Goal: Task Accomplishment & Management: Use online tool/utility

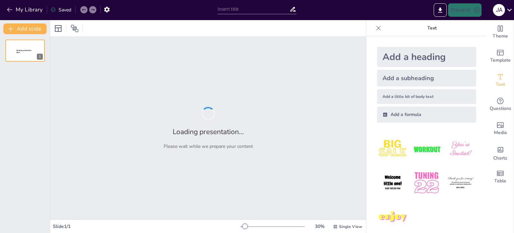
type input "Evaluación del Programa Khanchay: Impacto y Resultados en el Bienestar Infantil…"
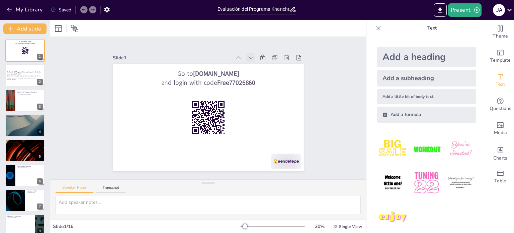
click at [252, 59] on icon at bounding box center [255, 62] width 7 height 7
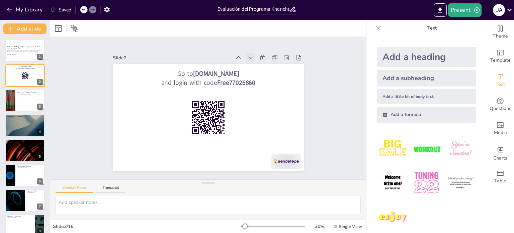
click at [247, 54] on icon at bounding box center [250, 57] width 7 height 7
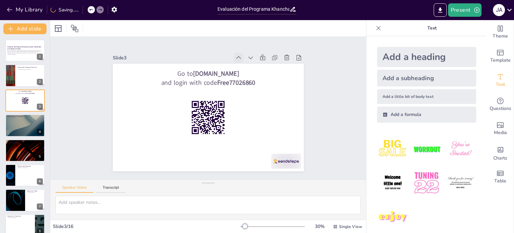
click at [236, 56] on icon at bounding box center [238, 57] width 5 height 3
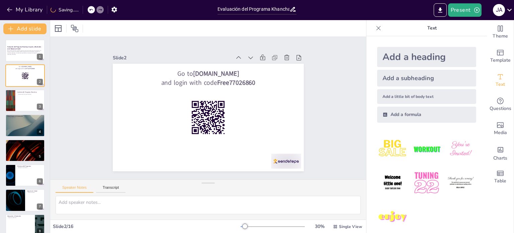
click at [236, 56] on icon at bounding box center [238, 57] width 5 height 3
click at [235, 55] on icon at bounding box center [238, 57] width 7 height 7
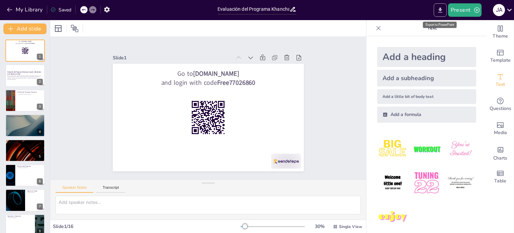
click at [441, 7] on icon "Export to PowerPoint" at bounding box center [440, 10] width 7 height 7
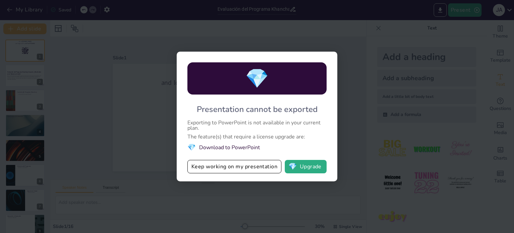
click at [212, 147] on li "💎 Download to PowerPoint" at bounding box center [256, 147] width 139 height 9
click at [233, 165] on button "Keep working on my presentation" at bounding box center [234, 166] width 94 height 13
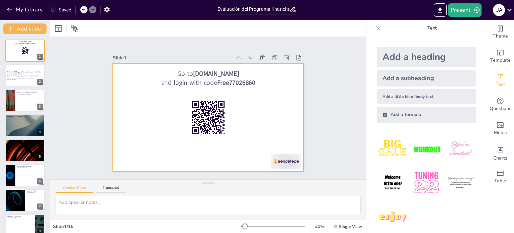
checkbox input "true"
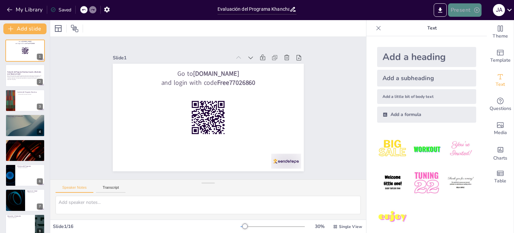
click at [471, 9] on button "Present" at bounding box center [464, 9] width 33 height 13
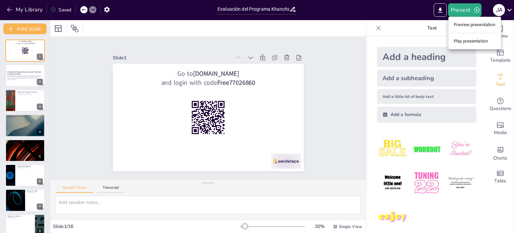
click at [471, 25] on li "Preview presentation" at bounding box center [474, 24] width 53 height 11
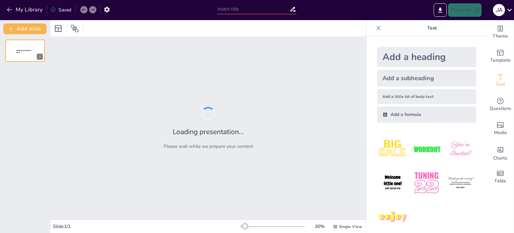
type input "Evaluación del Programa Khanchay: Impacto y Resultados en el Bienestar Infantil…"
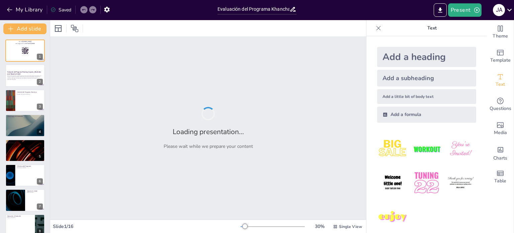
checkbox input "true"
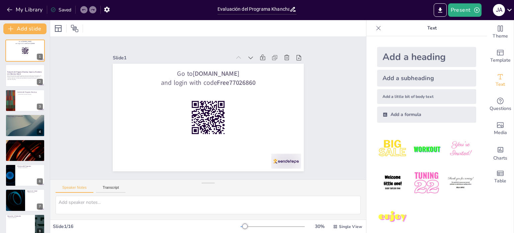
click at [250, 225] on div at bounding box center [273, 226] width 64 height 5
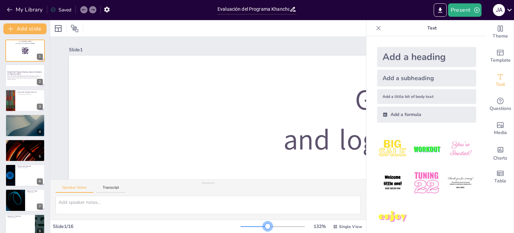
click at [263, 224] on div at bounding box center [273, 226] width 64 height 5
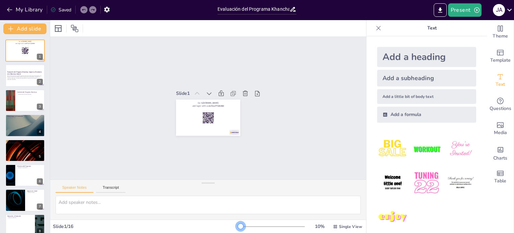
drag, startPoint x: 244, startPoint y: 225, endPoint x: 229, endPoint y: 213, distance: 18.6
click at [220, 222] on div "Slide 1 / 16 10 % Single View" at bounding box center [208, 226] width 316 height 11
click at [329, 122] on div "Slide 1 Go to [DOMAIN_NAME] and login with code Free77026860 Slide 2 Evaluación…" at bounding box center [207, 108] width 339 height 300
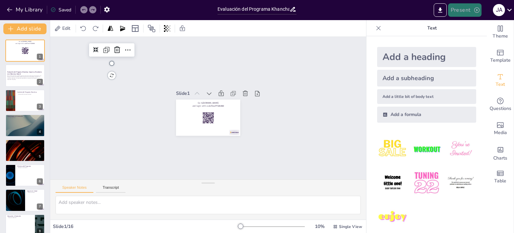
click at [471, 11] on button "Present" at bounding box center [464, 9] width 33 height 13
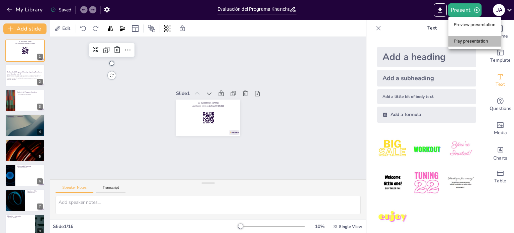
click at [475, 41] on li "Play presentation" at bounding box center [474, 41] width 53 height 11
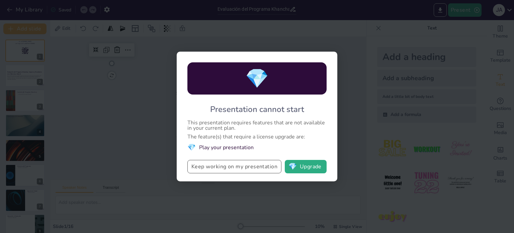
click at [265, 167] on button "Keep working on my presentation" at bounding box center [234, 166] width 94 height 13
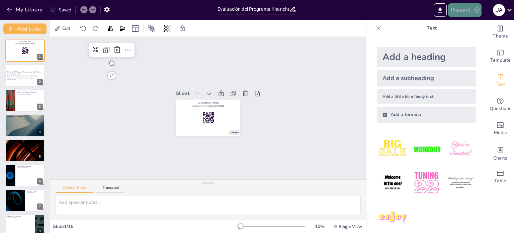
click at [474, 9] on icon "button" at bounding box center [476, 9] width 5 height 5
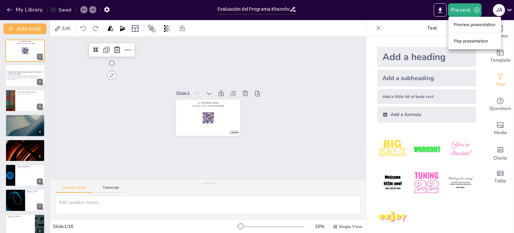
click at [477, 44] on li "Play presentation" at bounding box center [474, 41] width 53 height 11
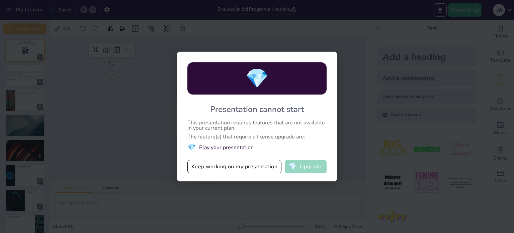
click at [314, 170] on button "💎 Upgrade" at bounding box center [306, 166] width 42 height 13
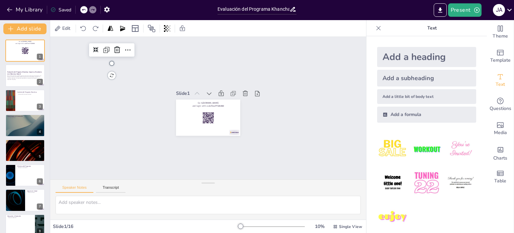
checkbox input "true"
